Goal: Transaction & Acquisition: Download file/media

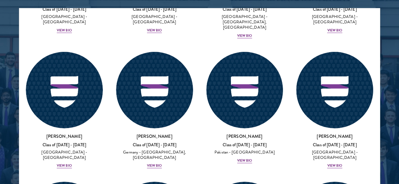
scroll to position [2166, 0]
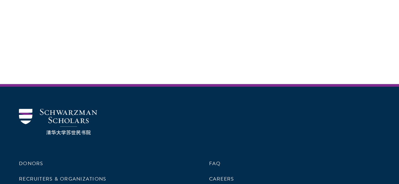
scroll to position [1852, 0]
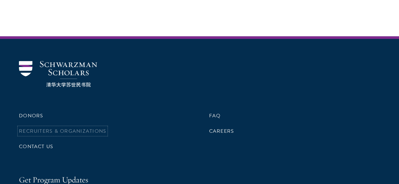
click at [106, 128] on link "Recruiters & Organizations" at bounding box center [62, 132] width 87 height 8
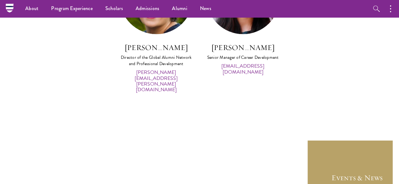
scroll to position [3107, 0]
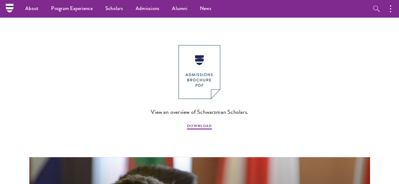
scroll to position [599, 0]
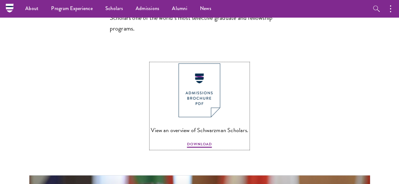
click at [192, 118] on img at bounding box center [199, 91] width 42 height 54
